Goal: Register for event/course

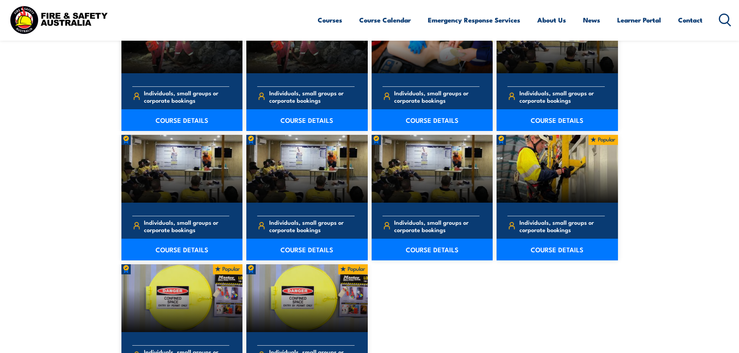
scroll to position [194, 0]
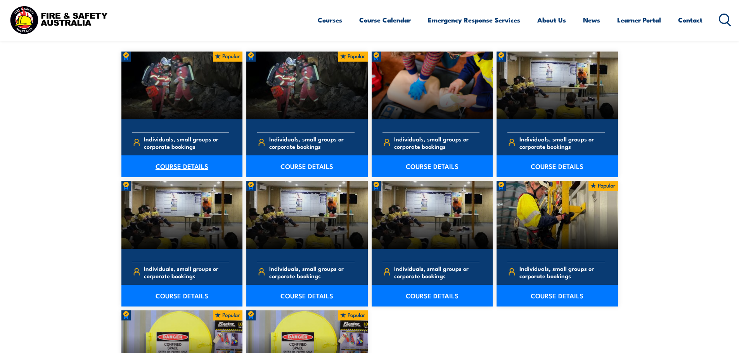
click at [188, 165] on link "COURSE DETAILS" at bounding box center [181, 167] width 121 height 22
click at [306, 167] on link "COURSE DETAILS" at bounding box center [306, 167] width 121 height 22
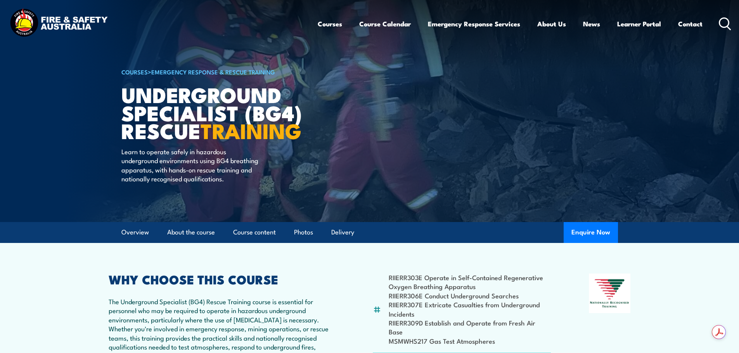
drag, startPoint x: 0, startPoint y: 0, endPoint x: 304, endPoint y: 164, distance: 345.6
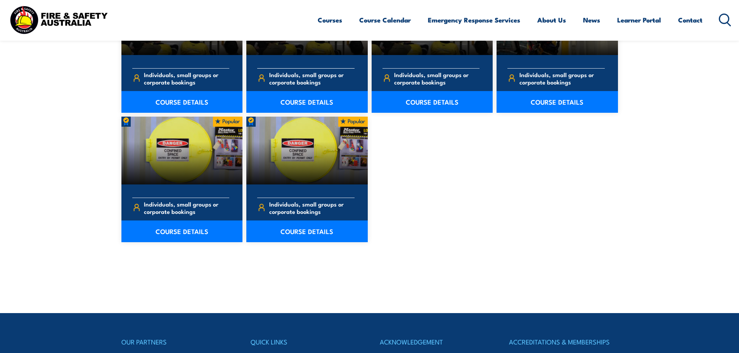
scroll to position [155, 0]
